Goal: Navigation & Orientation: Find specific page/section

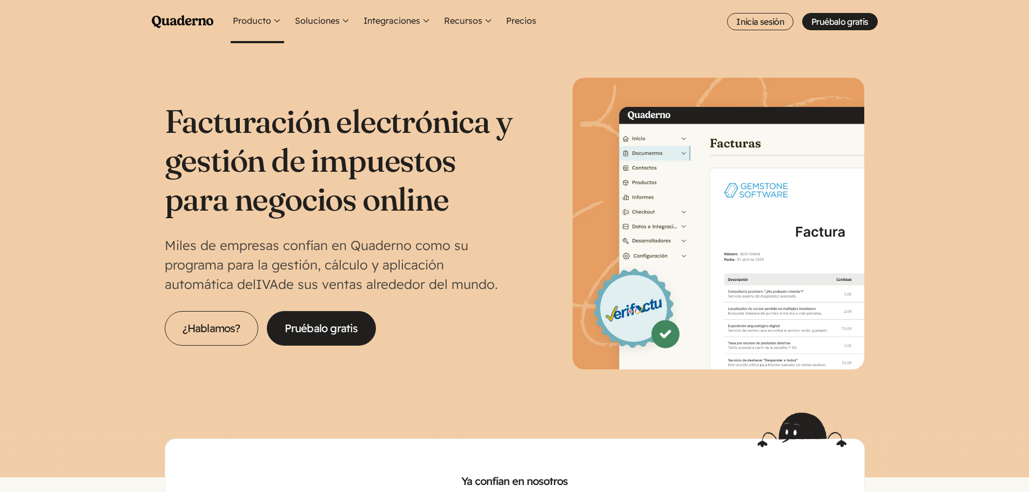
click at [241, 20] on button "Producto" at bounding box center [257, 21] width 53 height 43
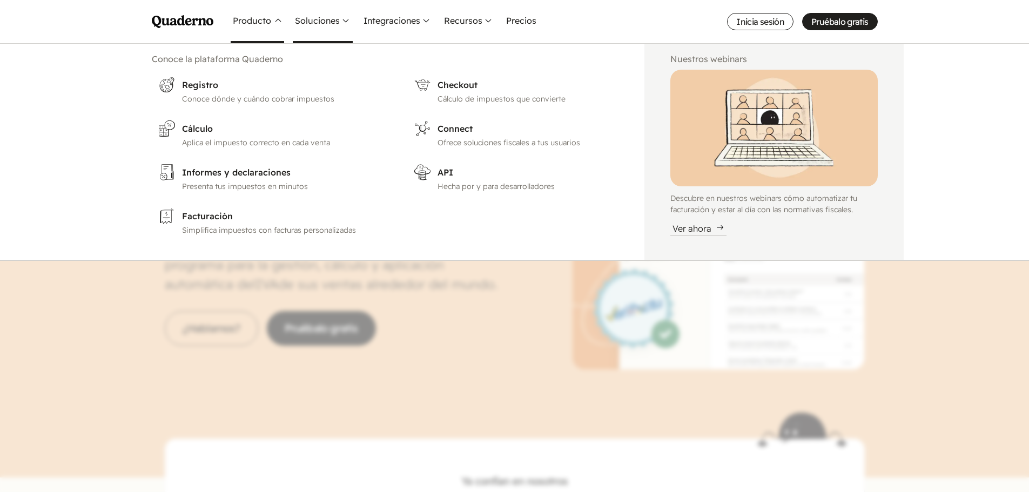
click at [330, 23] on button "Soluciones" at bounding box center [323, 21] width 60 height 43
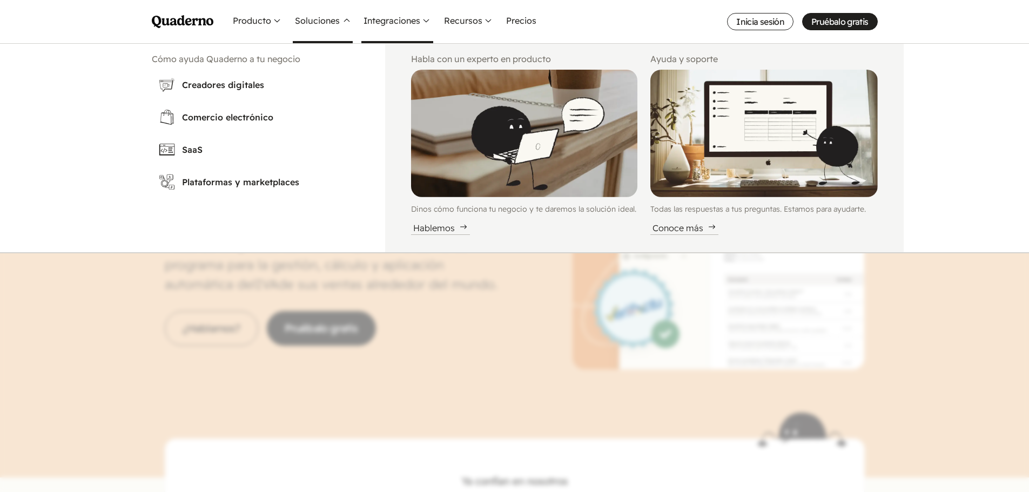
click at [399, 20] on button "Integraciones" at bounding box center [397, 21] width 72 height 43
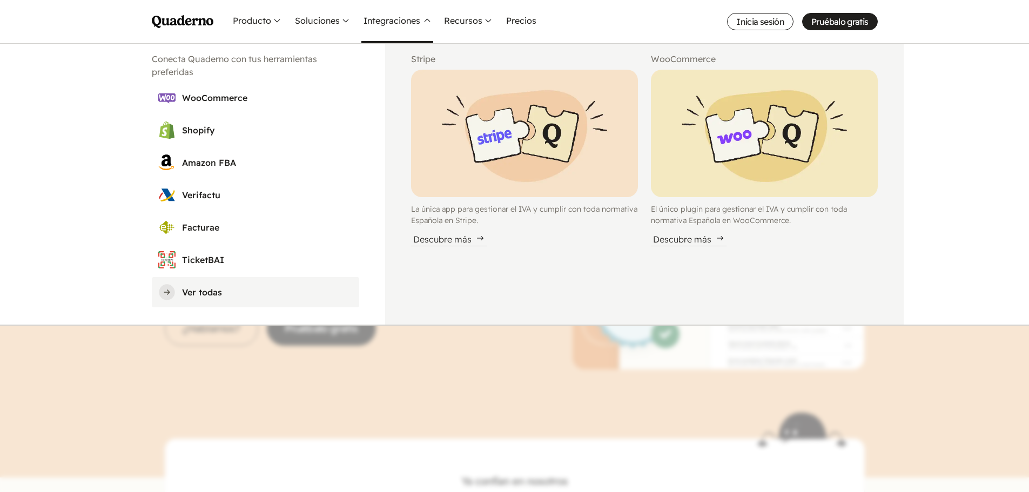
click at [207, 293] on h3 "Ver todas" at bounding box center [267, 292] width 171 height 13
